Goal: Task Accomplishment & Management: Manage account settings

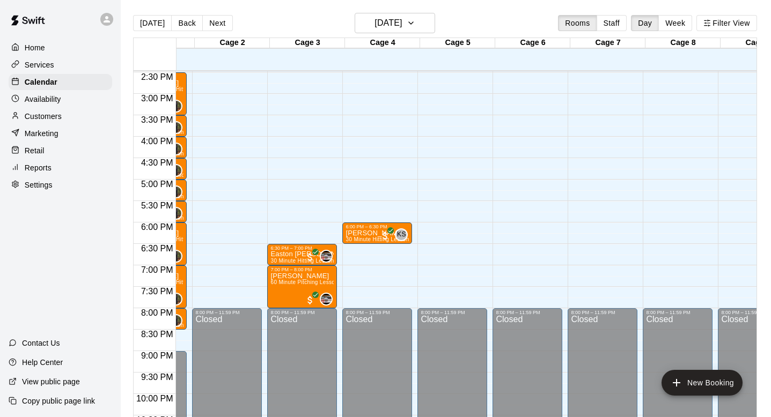
scroll to position [0, 58]
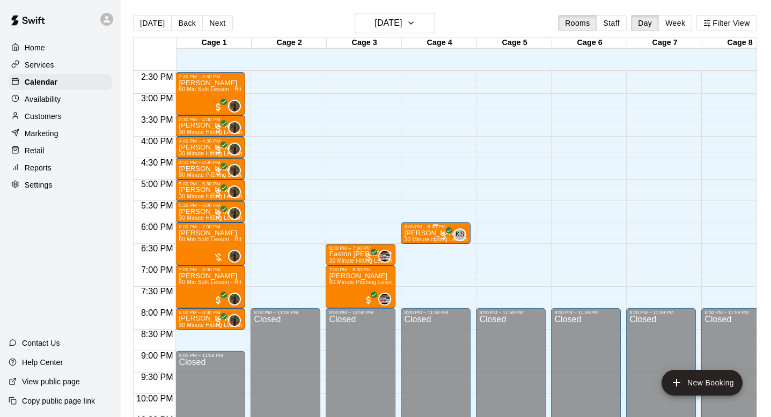
click at [421, 233] on p "Remy Pomaranski" at bounding box center [435, 233] width 63 height 0
click at [710, 27] on div at bounding box center [385, 208] width 771 height 417
click at [81, 100] on div "Availability" at bounding box center [61, 99] width 104 height 16
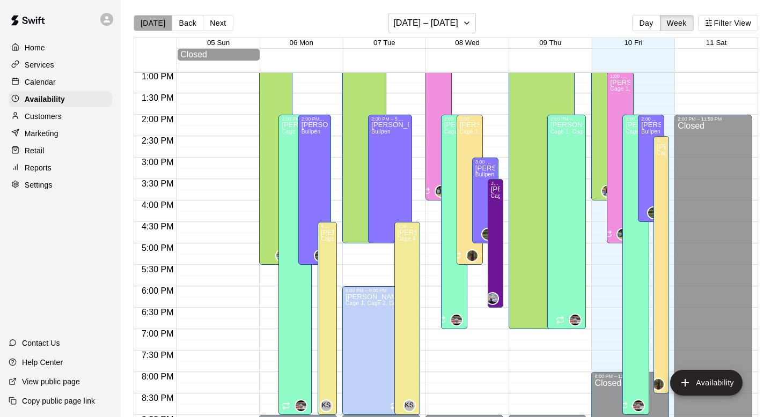
click at [160, 26] on button "Today" at bounding box center [153, 23] width 39 height 16
click at [60, 76] on div "Calendar" at bounding box center [61, 82] width 104 height 16
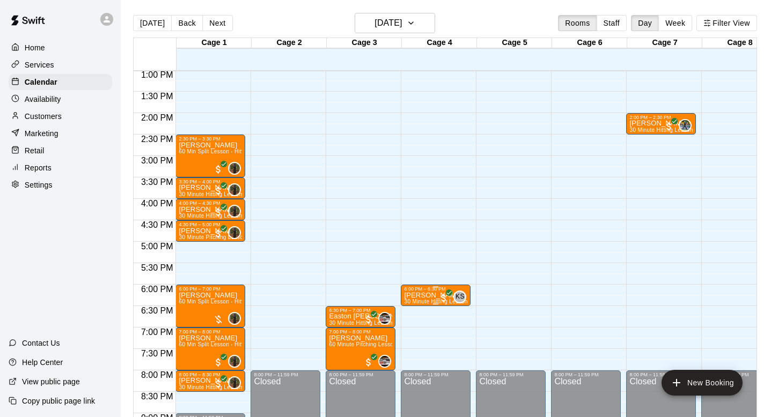
click at [421, 296] on p "Remy Pomaranski" at bounding box center [435, 296] width 63 height 0
click at [420, 305] on icon "edit" at bounding box center [415, 306] width 13 height 13
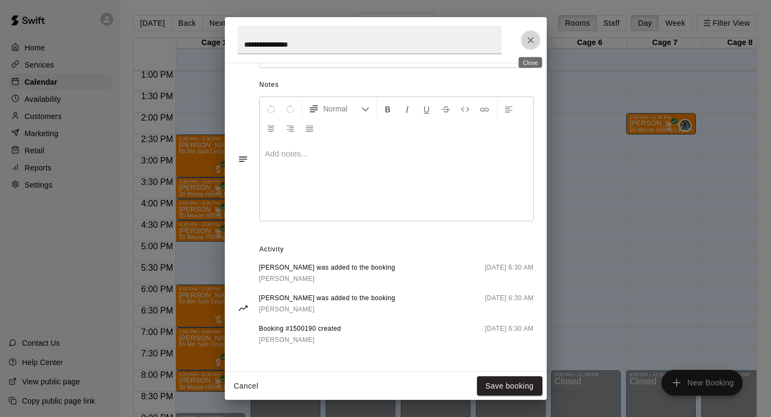
click at [528, 41] on icon "Close" at bounding box center [530, 40] width 6 height 6
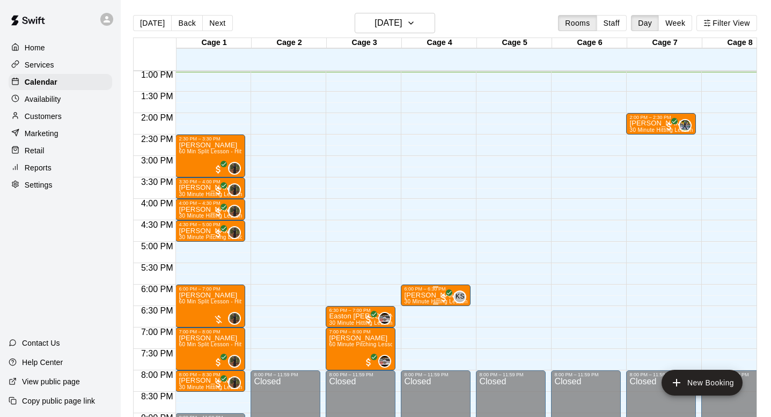
click at [421, 292] on div "6:00 PM – 6:30 PM" at bounding box center [435, 288] width 63 height 5
click at [416, 293] on icon "edit" at bounding box center [415, 297] width 13 height 13
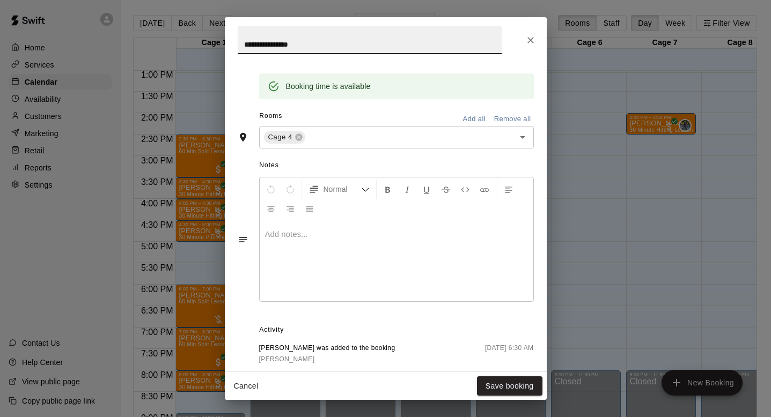
scroll to position [41, 0]
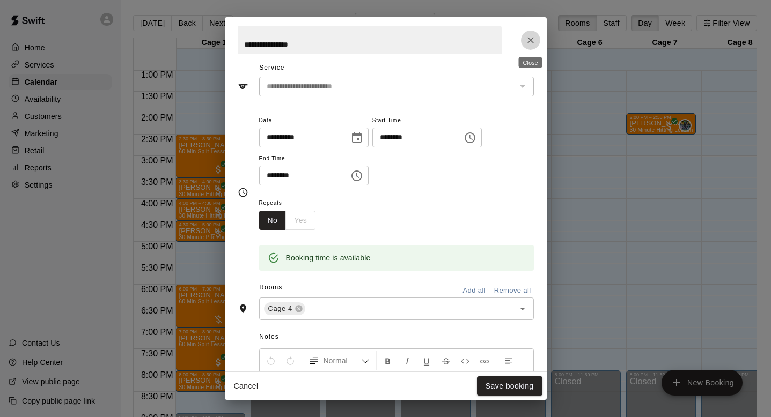
click at [525, 42] on icon "Close" at bounding box center [530, 40] width 11 height 11
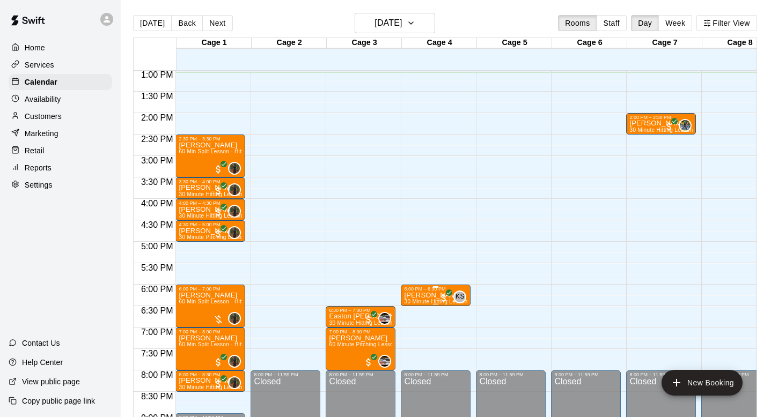
click at [422, 296] on p "Remy Pomaranski" at bounding box center [435, 296] width 63 height 0
click at [412, 332] on img "edit" at bounding box center [415, 332] width 12 height 12
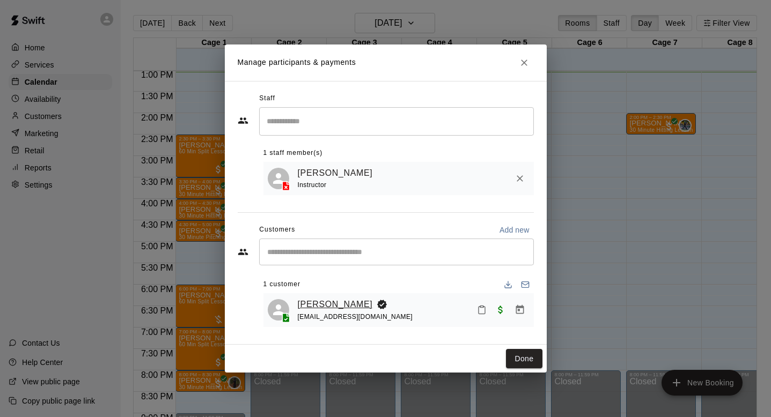
click at [318, 307] on link "Remy Pomaranski" at bounding box center [335, 305] width 75 height 14
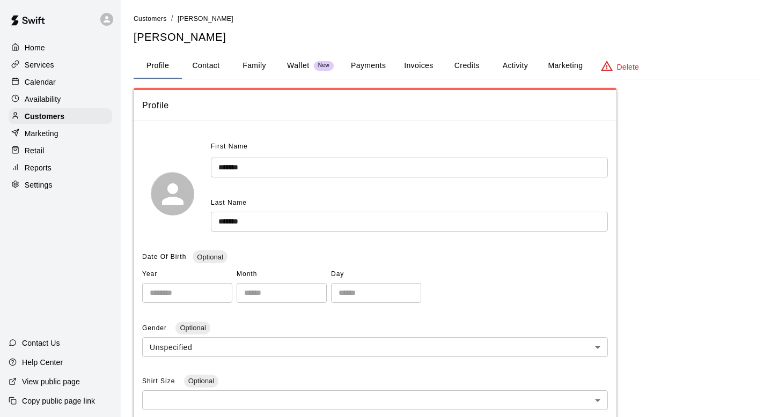
click at [214, 64] on button "Contact" at bounding box center [206, 66] width 48 height 26
select select "**"
